Goal: Task Accomplishment & Management: Use online tool/utility

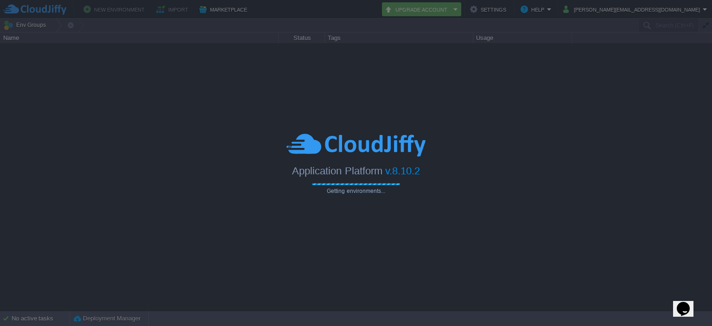
type input "Search (Ctrl+F)"
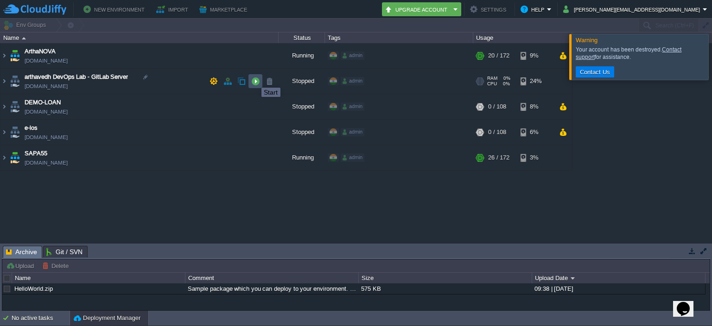
click at [252, 79] on button "button" at bounding box center [255, 81] width 8 height 8
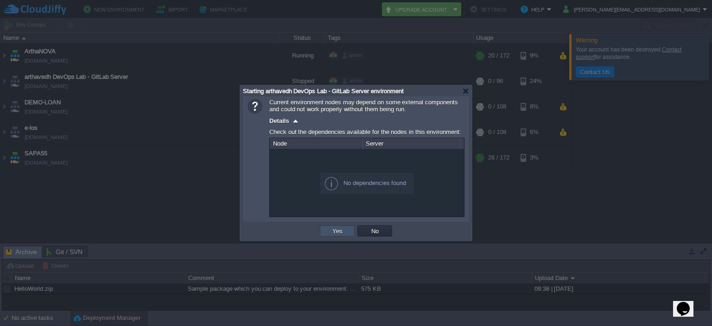
click at [342, 230] on button "Yes" at bounding box center [338, 231] width 16 height 8
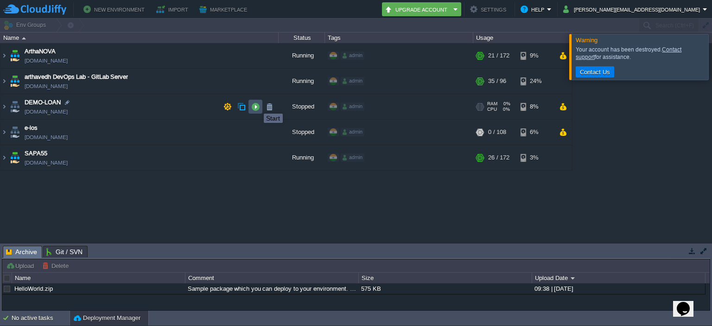
click at [257, 105] on button "button" at bounding box center [255, 106] width 8 height 8
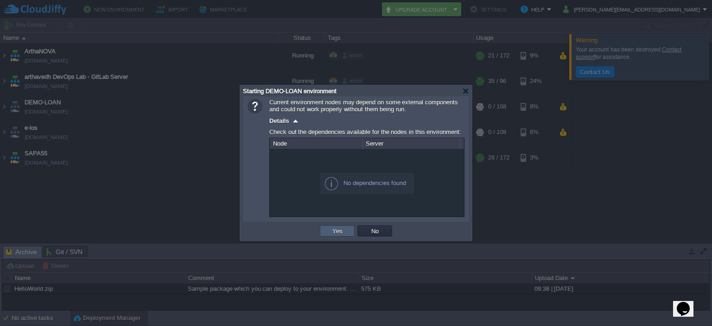
click at [342, 230] on button "Yes" at bounding box center [338, 231] width 16 height 8
